Goal: Task Accomplishment & Management: Complete application form

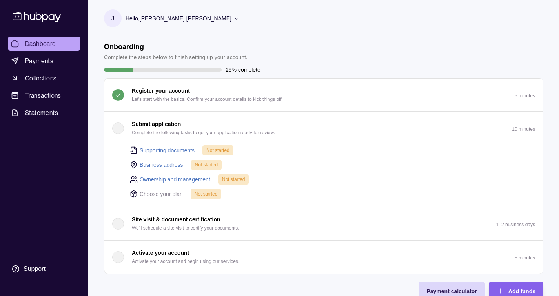
click at [167, 166] on link "Business address" at bounding box center [162, 165] width 44 height 9
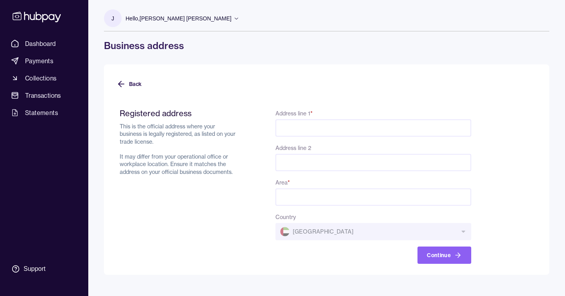
click at [298, 128] on input "Address line 1 *" at bounding box center [374, 127] width 196 height 17
click at [52, 46] on span "Dashboard" at bounding box center [40, 43] width 31 height 9
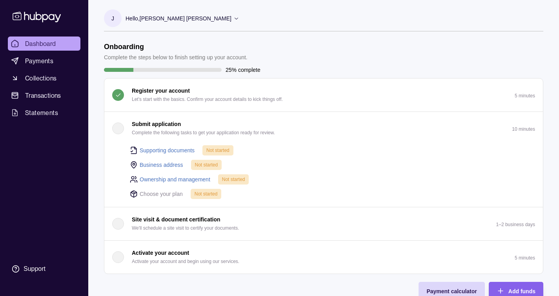
click at [157, 152] on link "Supporting documents" at bounding box center [167, 150] width 55 height 9
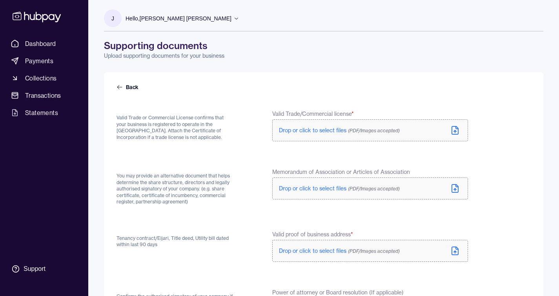
click at [290, 131] on span "Drop or click to select files (PDF/Images accepted)" at bounding box center [339, 130] width 121 height 7
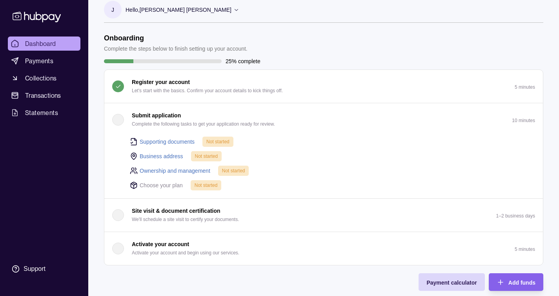
scroll to position [13, 0]
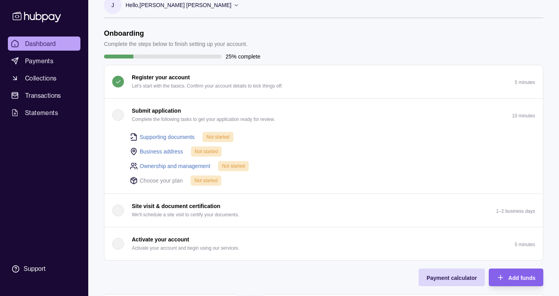
click at [99, 142] on section "Onboarding Complete the steps below to finish setting up your account. 25% comp…" at bounding box center [323, 268] width 471 height 479
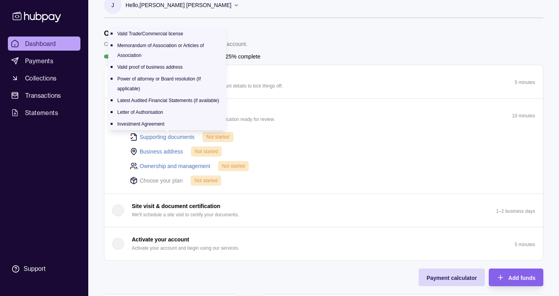
click at [166, 137] on link "Supporting documents" at bounding box center [167, 137] width 55 height 9
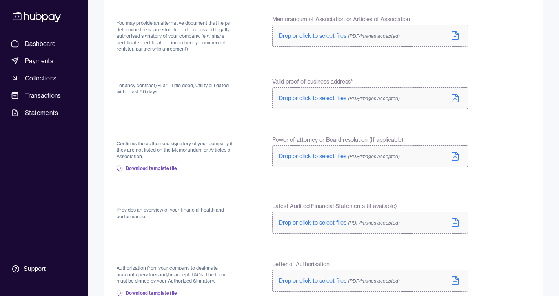
scroll to position [152, 0]
click at [160, 169] on span "Download template file" at bounding box center [151, 169] width 51 height 6
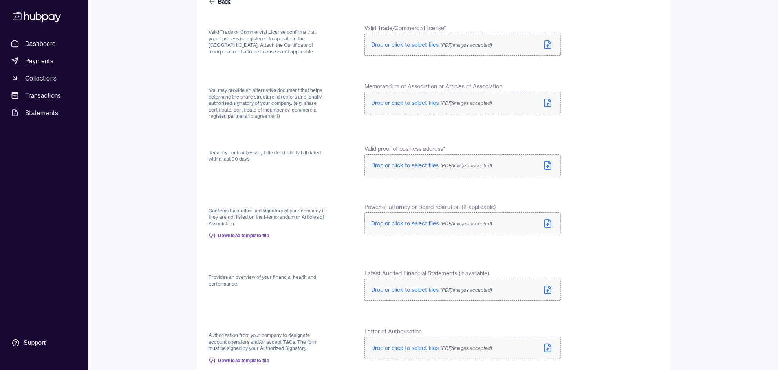
scroll to position [0, 0]
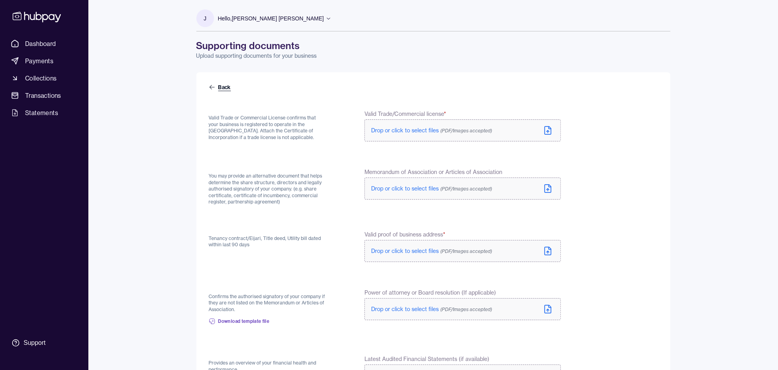
click at [221, 86] on link "Back" at bounding box center [221, 87] width 24 height 8
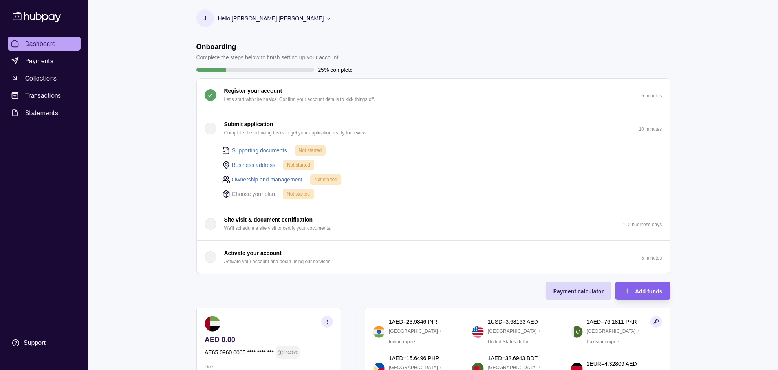
click at [265, 148] on link "Supporting documents" at bounding box center [259, 150] width 55 height 9
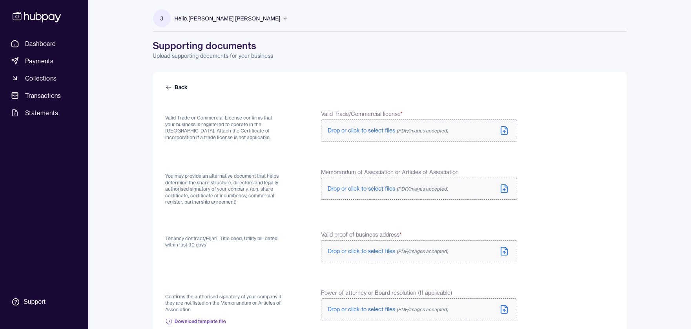
click at [181, 88] on link "Back" at bounding box center [178, 87] width 24 height 8
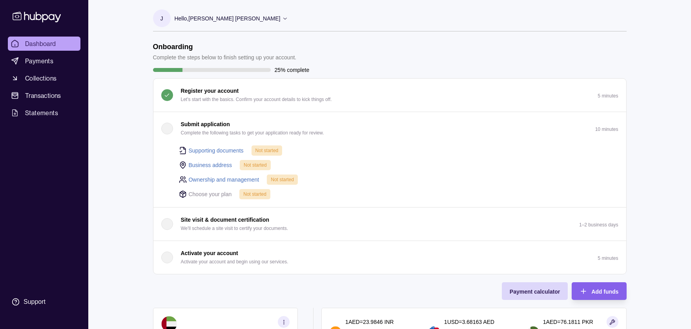
click at [211, 164] on link "Business address" at bounding box center [211, 165] width 44 height 9
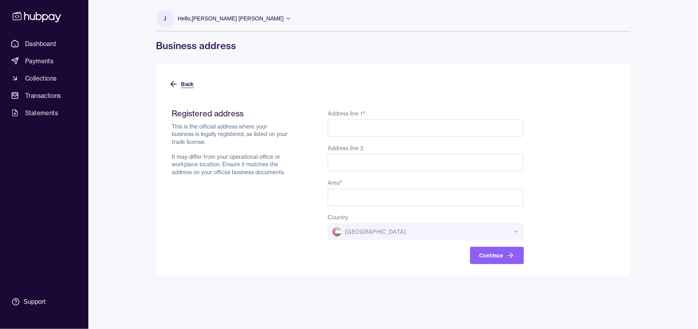
click at [174, 86] on icon at bounding box center [173, 83] width 9 height 9
